Goal: Task Accomplishment & Management: Manage account settings

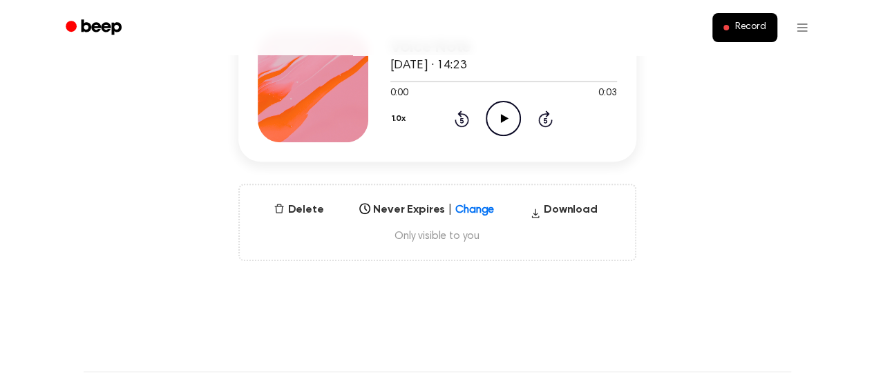
scroll to position [138, 0]
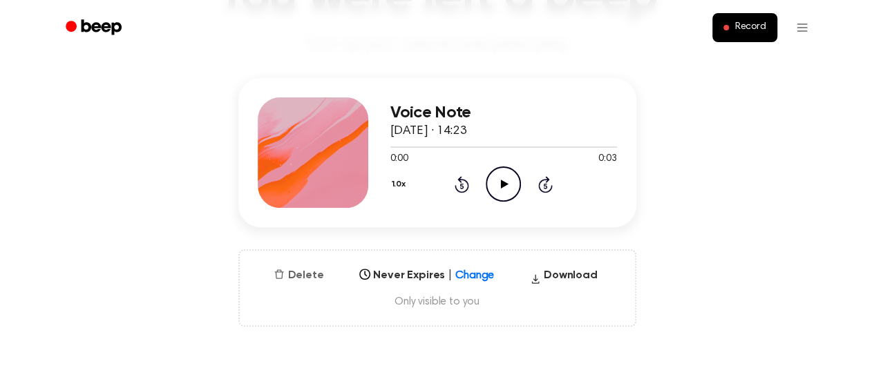
click at [289, 269] on button "Delete" at bounding box center [298, 275] width 61 height 17
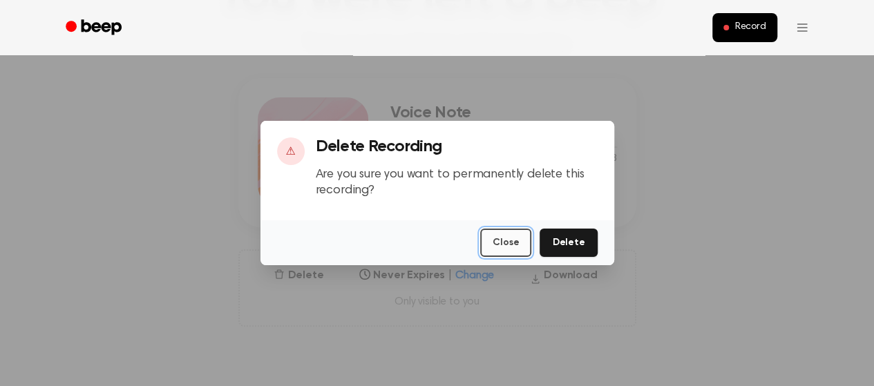
click at [493, 250] on button "Close" at bounding box center [505, 243] width 51 height 28
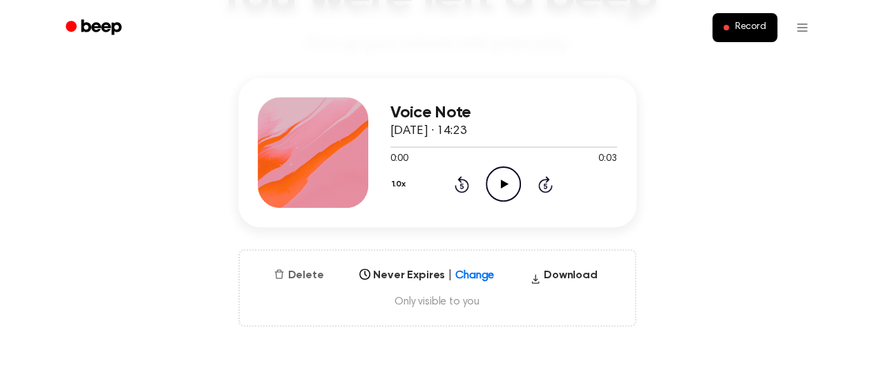
click at [299, 272] on button "Delete" at bounding box center [298, 275] width 61 height 17
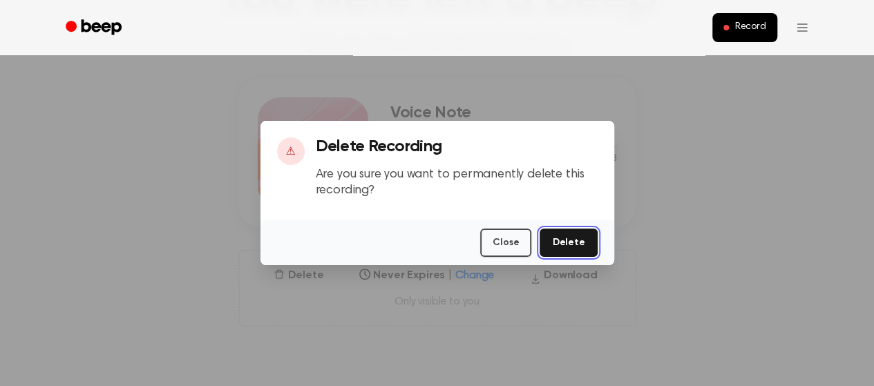
click at [565, 237] on button "Delete" at bounding box center [568, 243] width 57 height 28
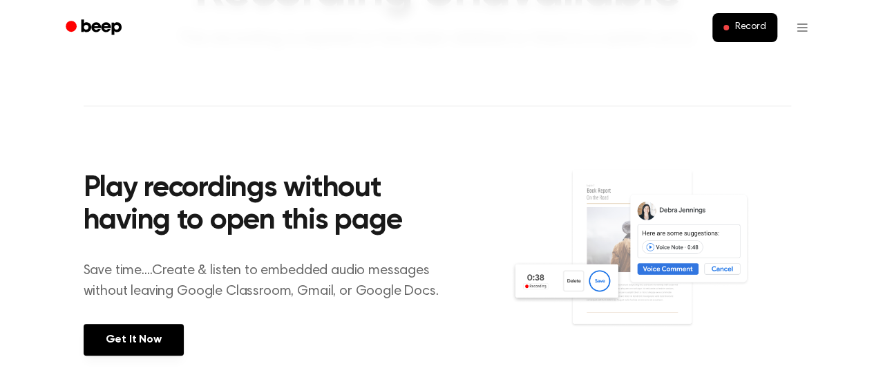
scroll to position [141, 0]
